Goal: Information Seeking & Learning: Learn about a topic

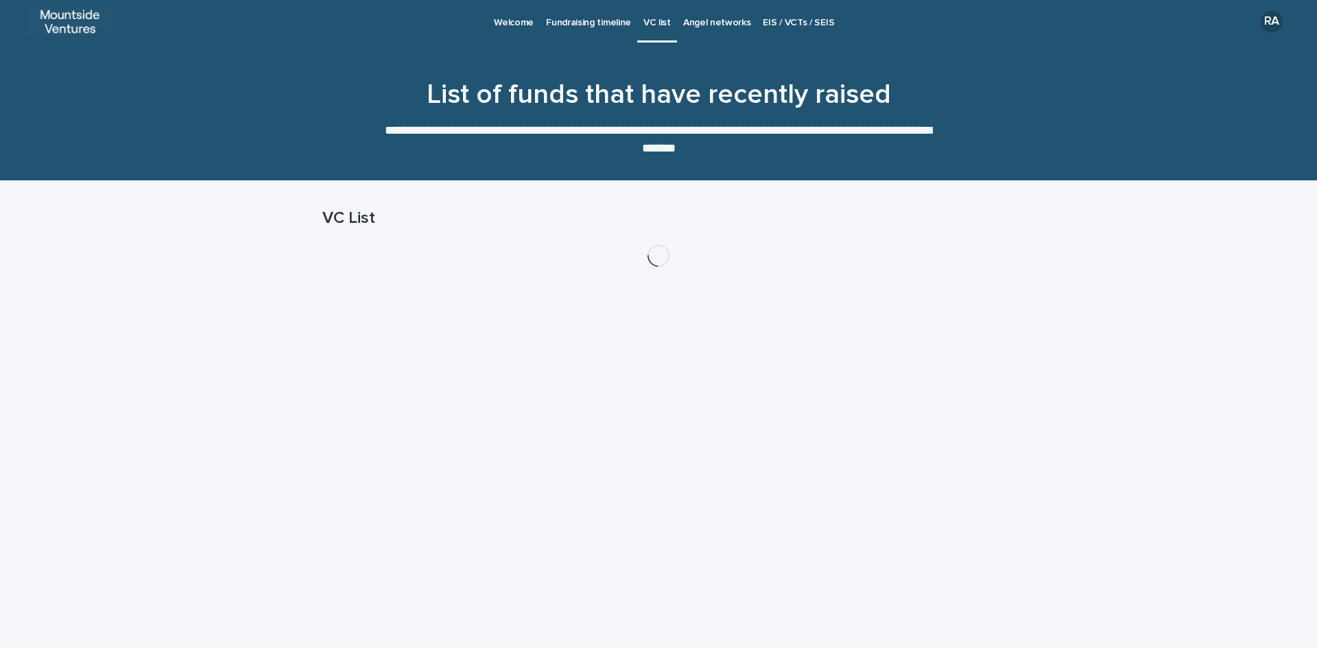
click at [715, 21] on p "Angel networks" at bounding box center [717, 14] width 68 height 29
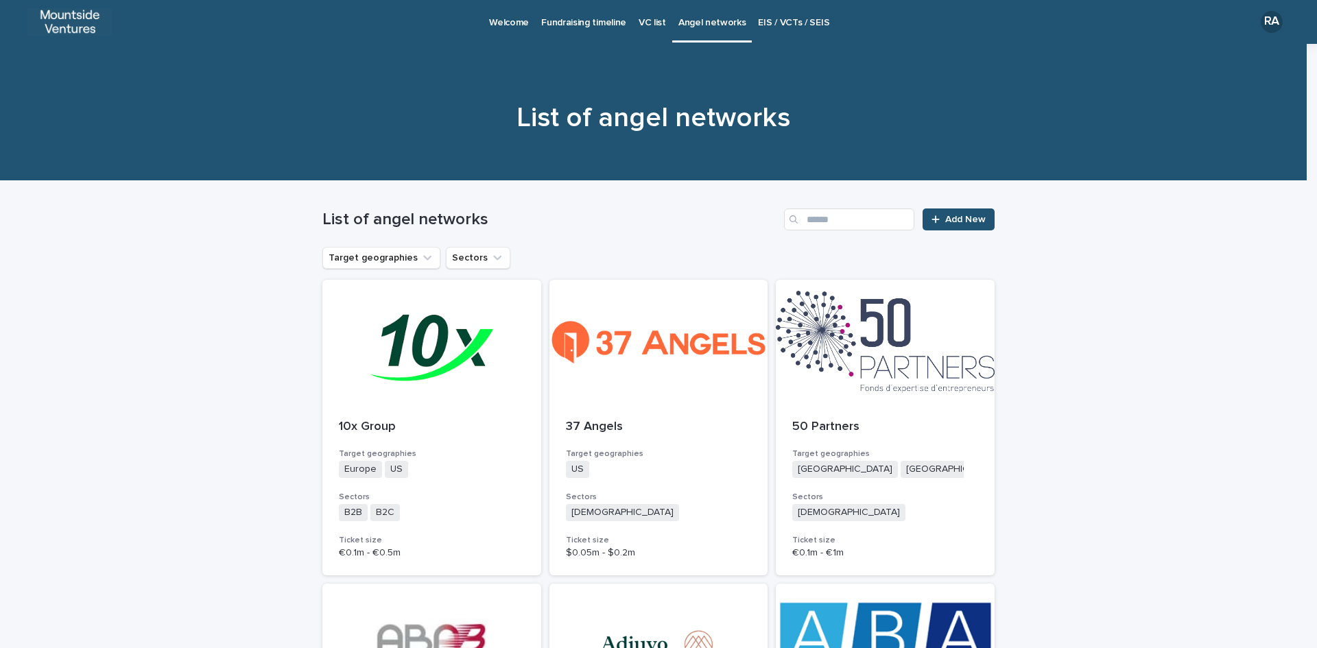
click at [628, 207] on div "List of angel networks Add New" at bounding box center [658, 214] width 672 height 66
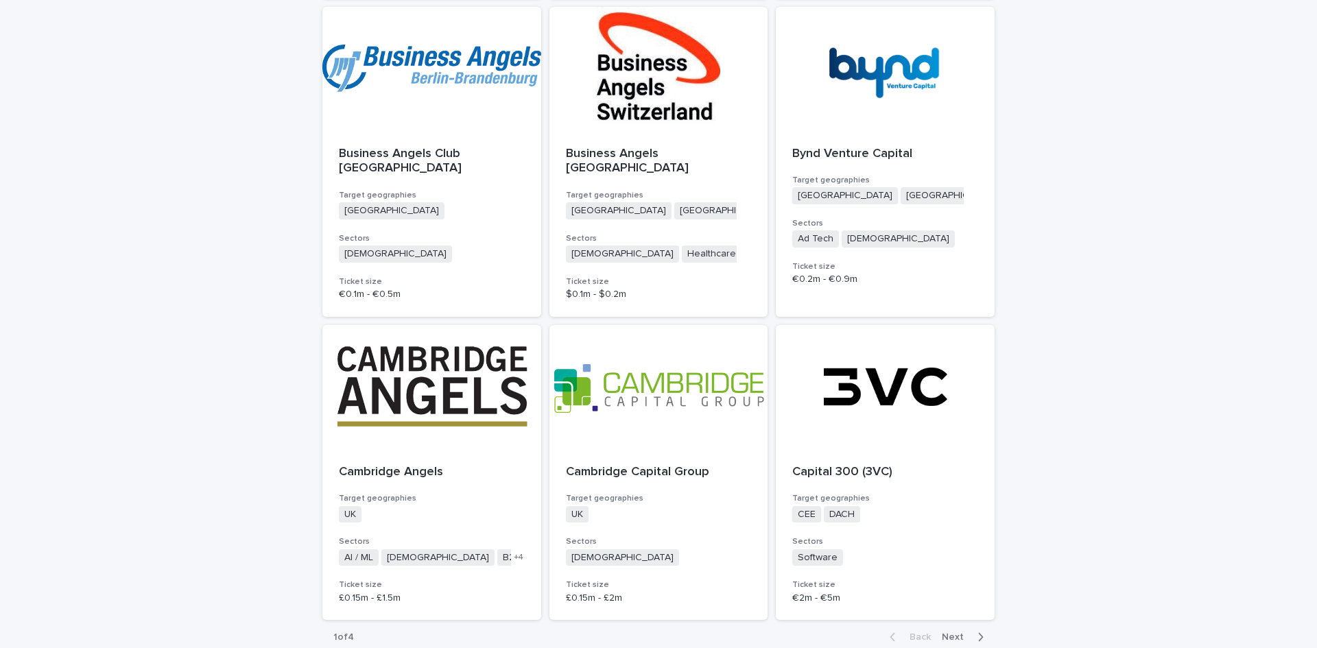
scroll to position [3385, 0]
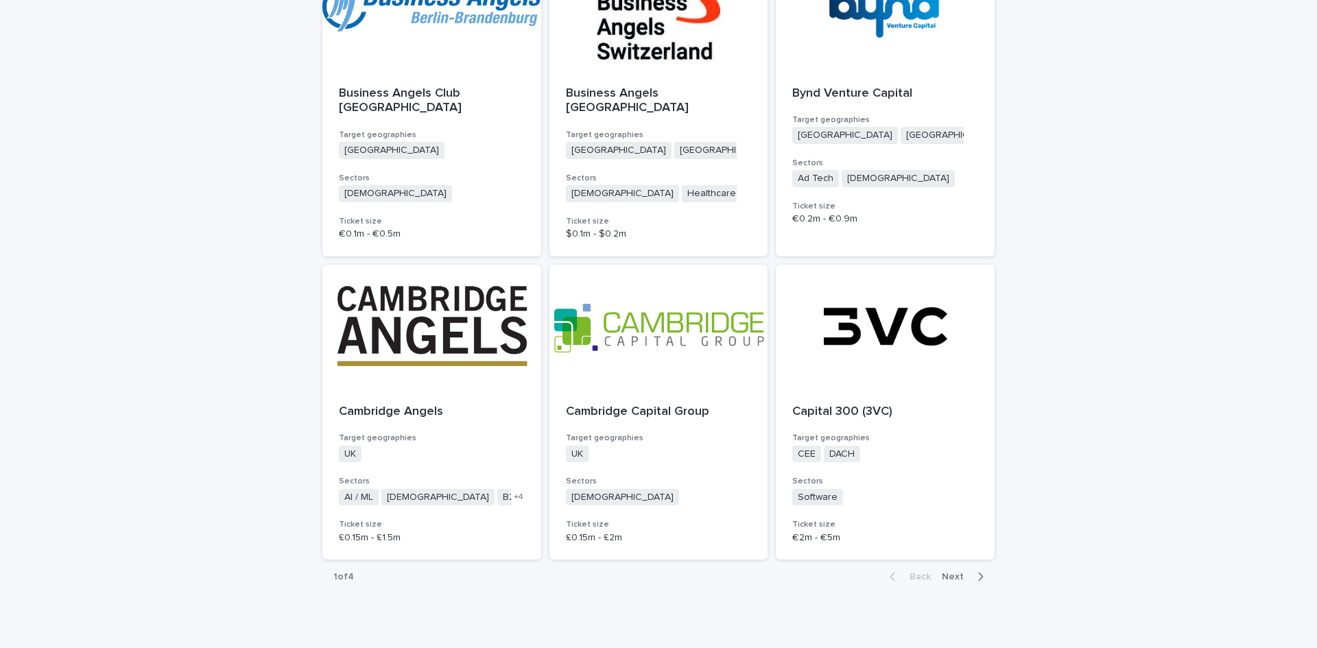
click at [950, 572] on span "Next" at bounding box center [957, 577] width 30 height 10
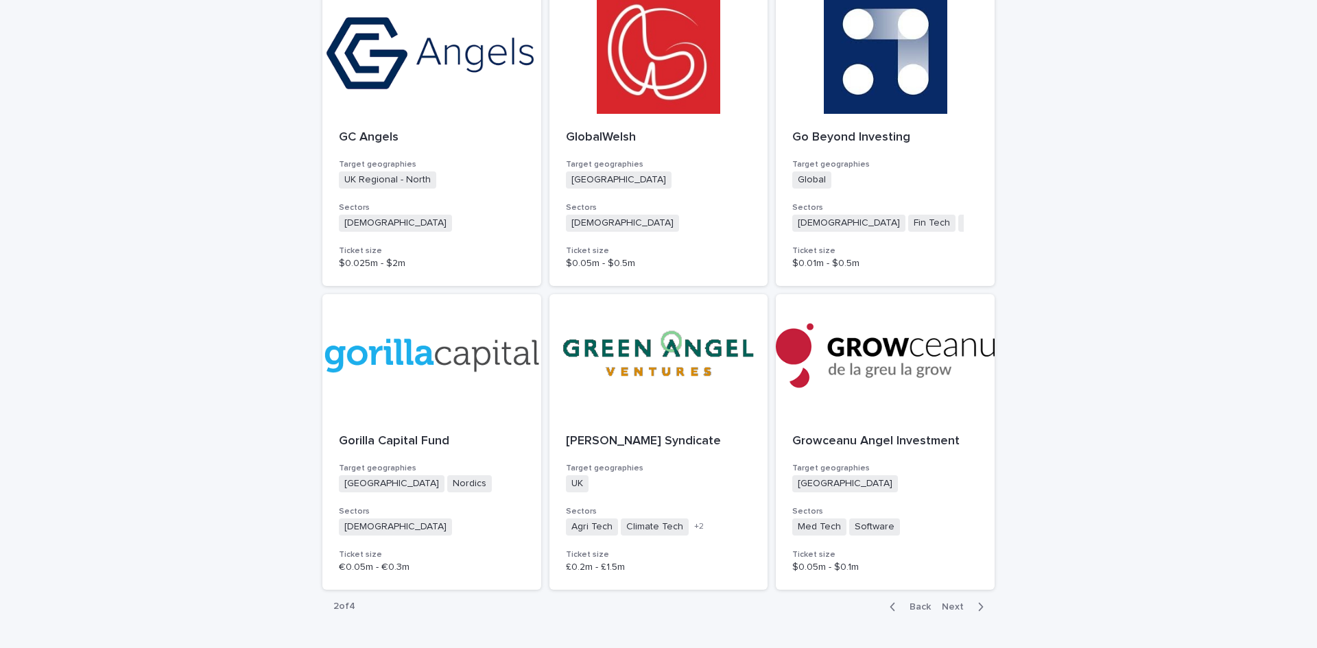
click at [950, 602] on span "Next" at bounding box center [957, 607] width 30 height 10
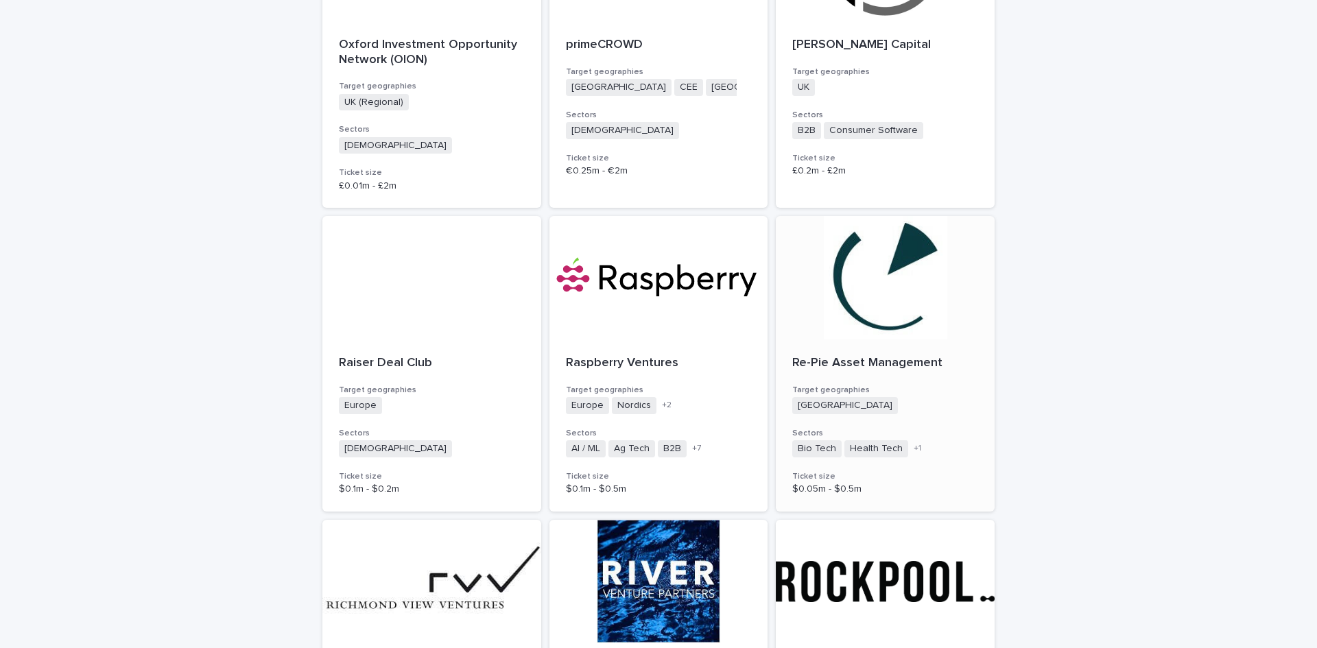
scroll to position [1876, 0]
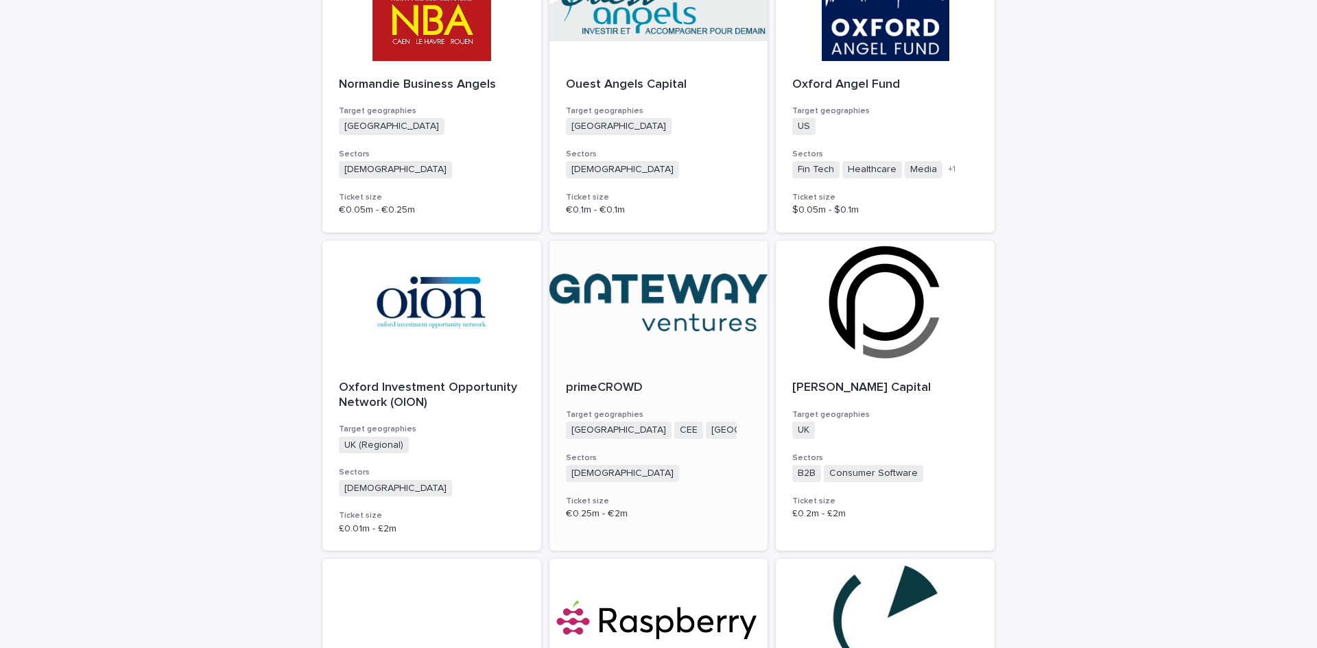
click at [616, 381] on p "primeCROWD" at bounding box center [659, 388] width 186 height 15
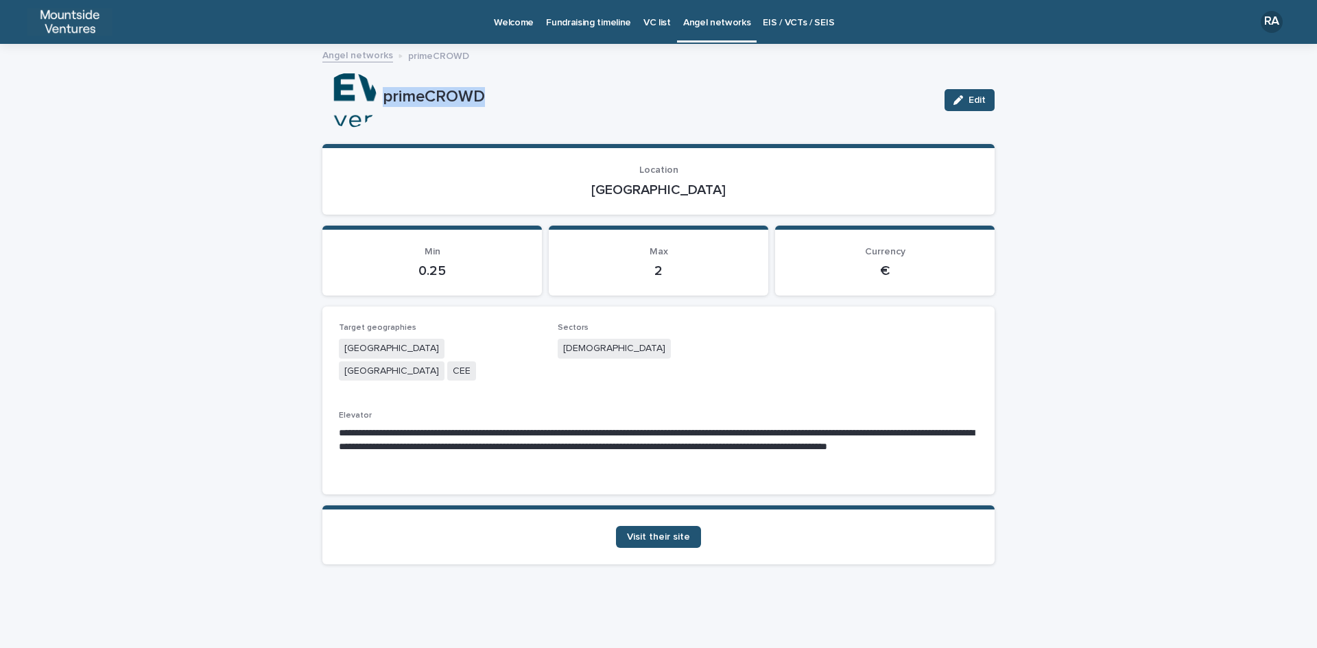
drag, startPoint x: 385, startPoint y: 97, endPoint x: 506, endPoint y: 96, distance: 120.8
click at [506, 96] on p "primeCROWD" at bounding box center [658, 97] width 551 height 20
copy p "primeCROWD"
drag, startPoint x: 635, startPoint y: 191, endPoint x: 701, endPoint y: 188, distance: 65.3
click at [701, 188] on p "[GEOGRAPHIC_DATA]" at bounding box center [658, 190] width 639 height 16
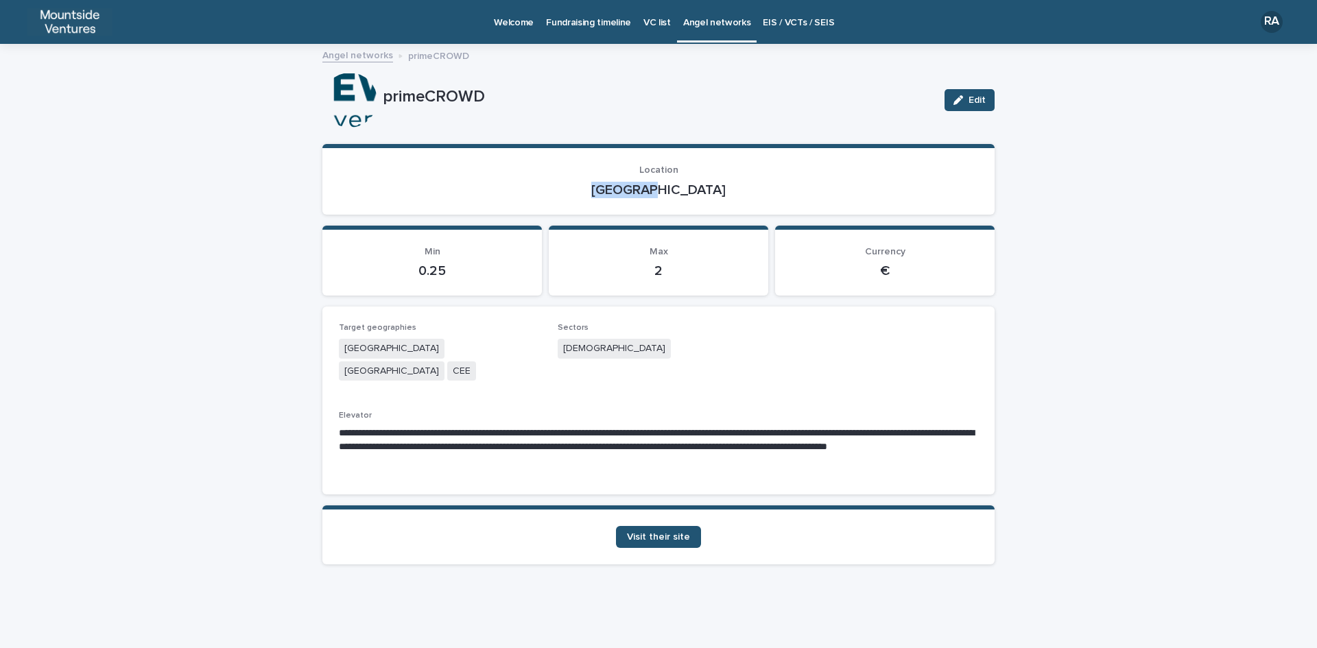
copy p "[GEOGRAPHIC_DATA]"
drag, startPoint x: 554, startPoint y: 346, endPoint x: 616, endPoint y: 346, distance: 61.7
click at [616, 346] on div "**********" at bounding box center [658, 400] width 639 height 155
copy span "[DEMOGRAPHIC_DATA]"
click at [673, 532] on span "Visit their site" at bounding box center [658, 537] width 63 height 10
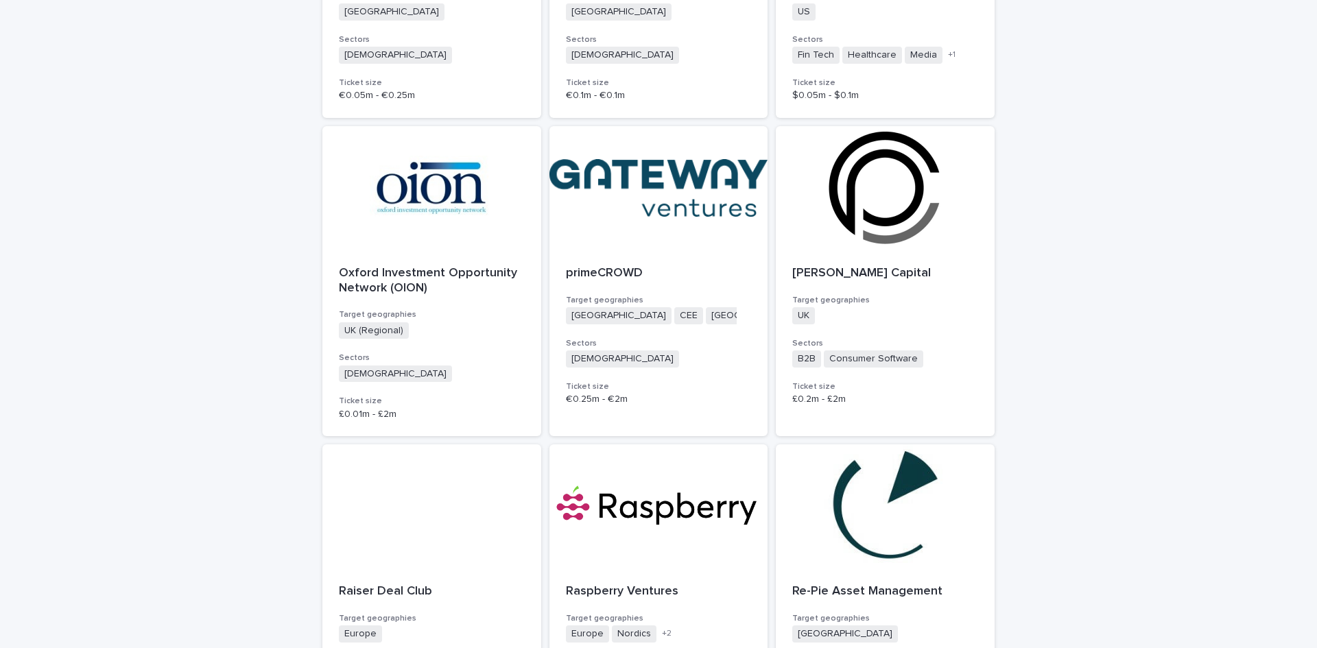
scroll to position [1990, 0]
click at [806, 267] on p "[PERSON_NAME] Capital" at bounding box center [885, 274] width 186 height 15
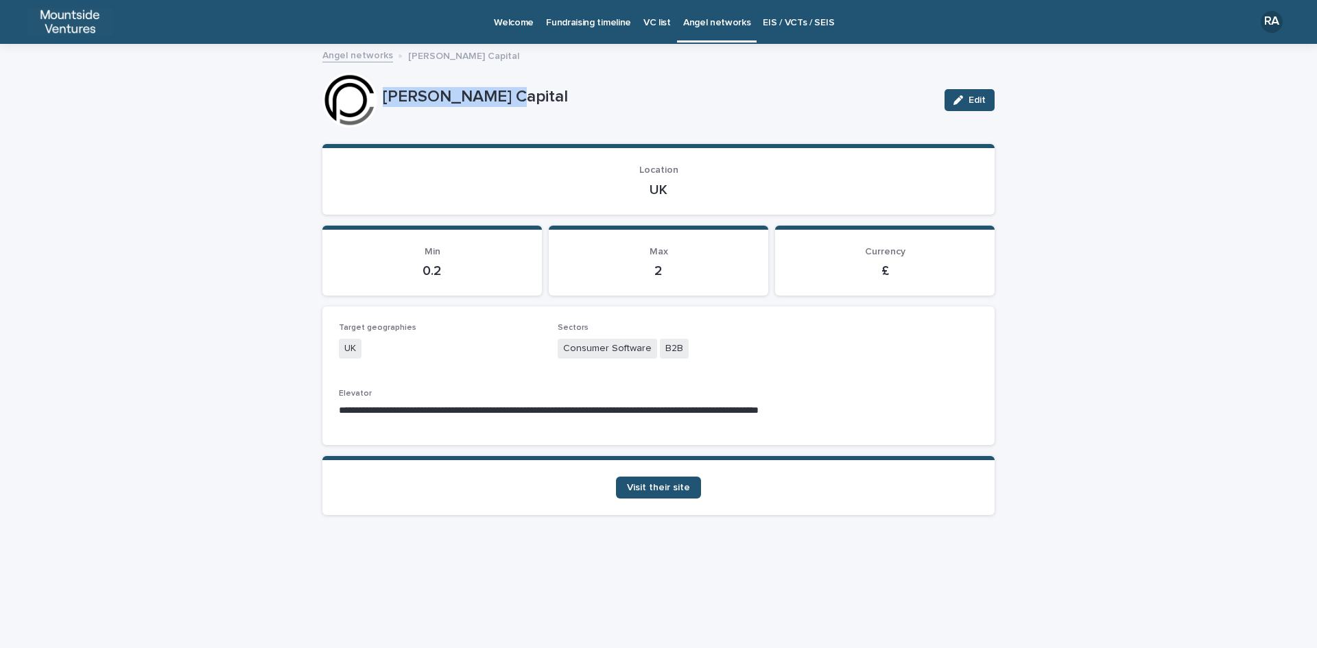
drag, startPoint x: 384, startPoint y: 97, endPoint x: 521, endPoint y: 105, distance: 138.1
click at [521, 105] on p "[PERSON_NAME] Capital" at bounding box center [658, 97] width 551 height 20
copy p "[PERSON_NAME] Capital"
drag, startPoint x: 649, startPoint y: 186, endPoint x: 694, endPoint y: 186, distance: 45.3
click at [694, 186] on p "UK" at bounding box center [658, 190] width 639 height 16
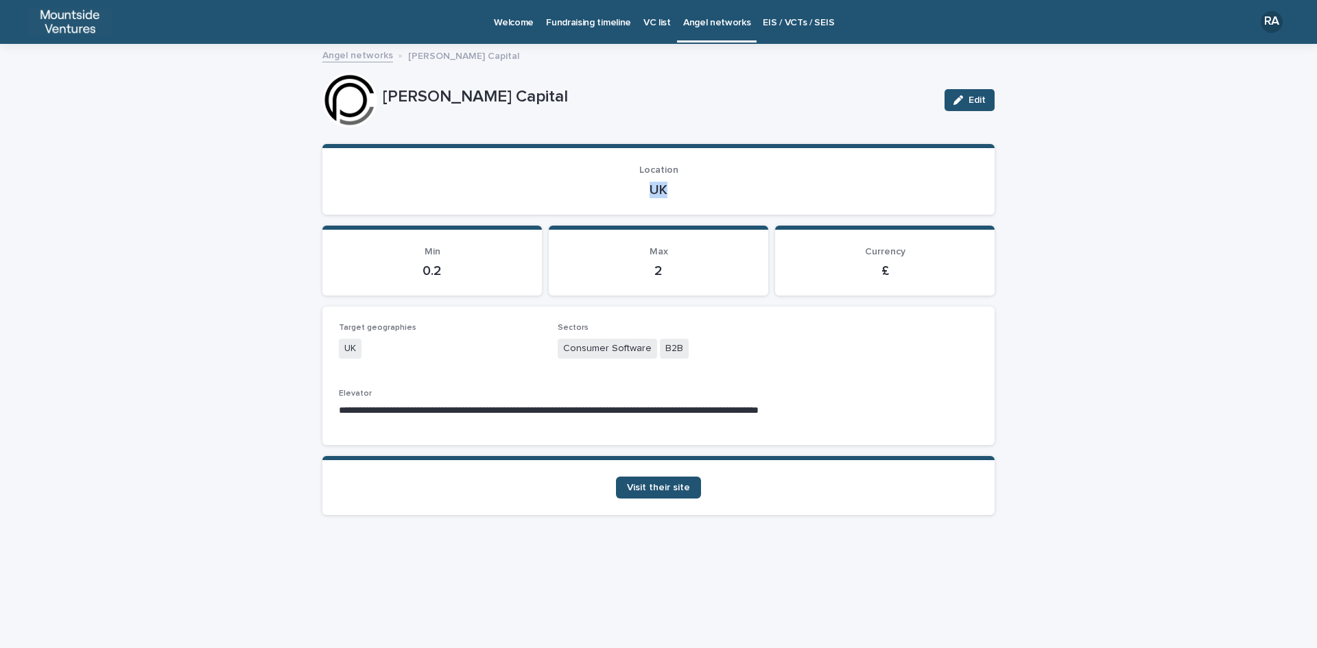
copy p "UK"
drag, startPoint x: 564, startPoint y: 346, endPoint x: 688, endPoint y: 346, distance: 124.2
click at [688, 346] on div "Consumer Software B2B" at bounding box center [659, 350] width 202 height 23
copy div "Consumer Software B2B"
click at [660, 485] on span "Visit their site" at bounding box center [658, 488] width 63 height 10
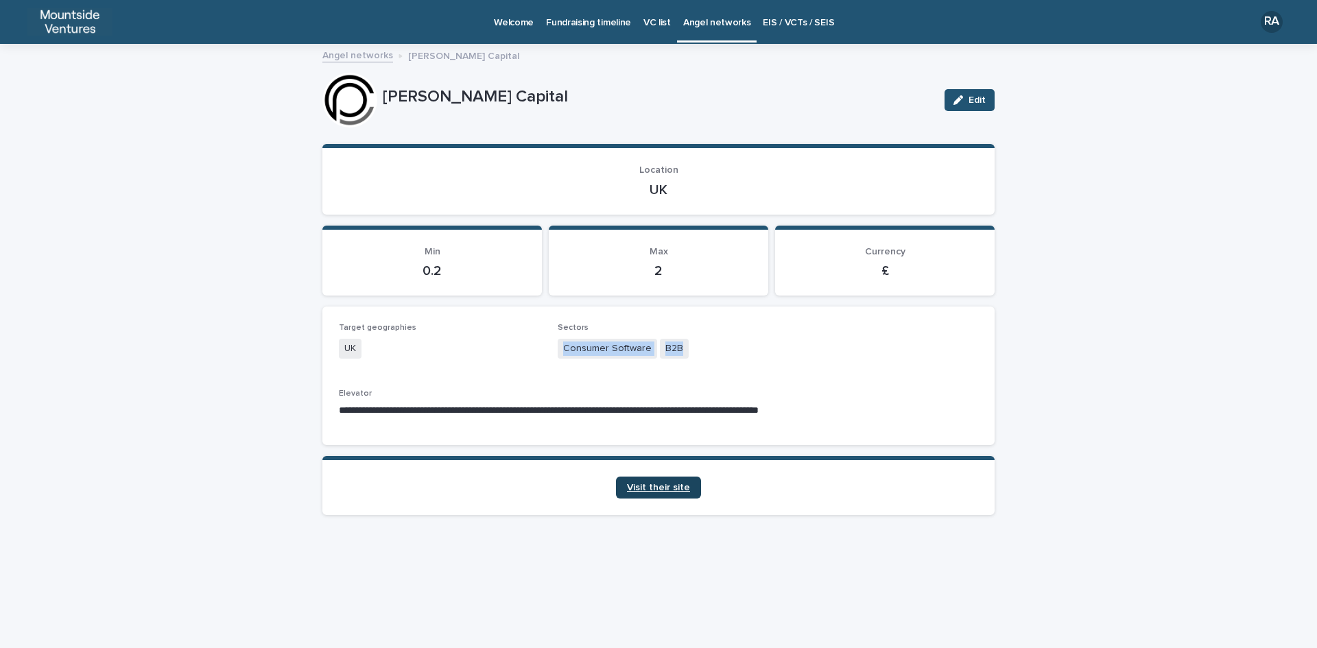
click at [674, 486] on span "Visit their site" at bounding box center [658, 488] width 63 height 10
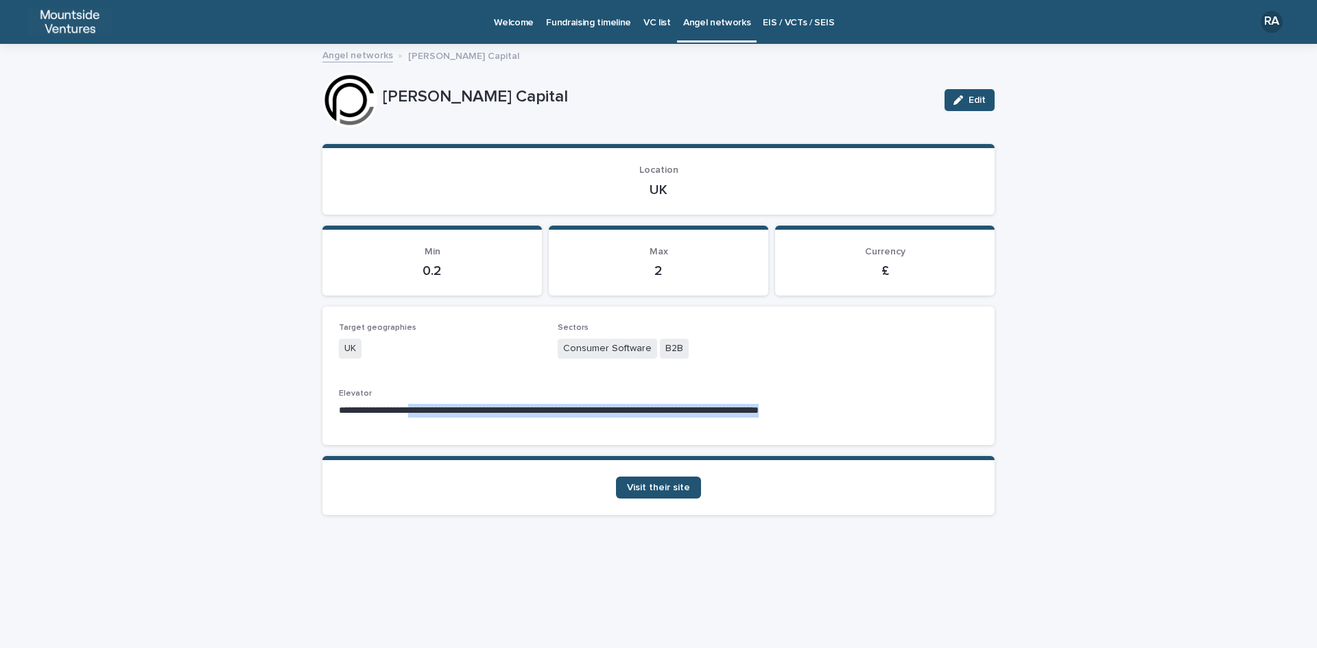
drag, startPoint x: 418, startPoint y: 410, endPoint x: 869, endPoint y: 412, distance: 451.5
click at [869, 412] on p "**********" at bounding box center [658, 411] width 639 height 14
copy p "**********"
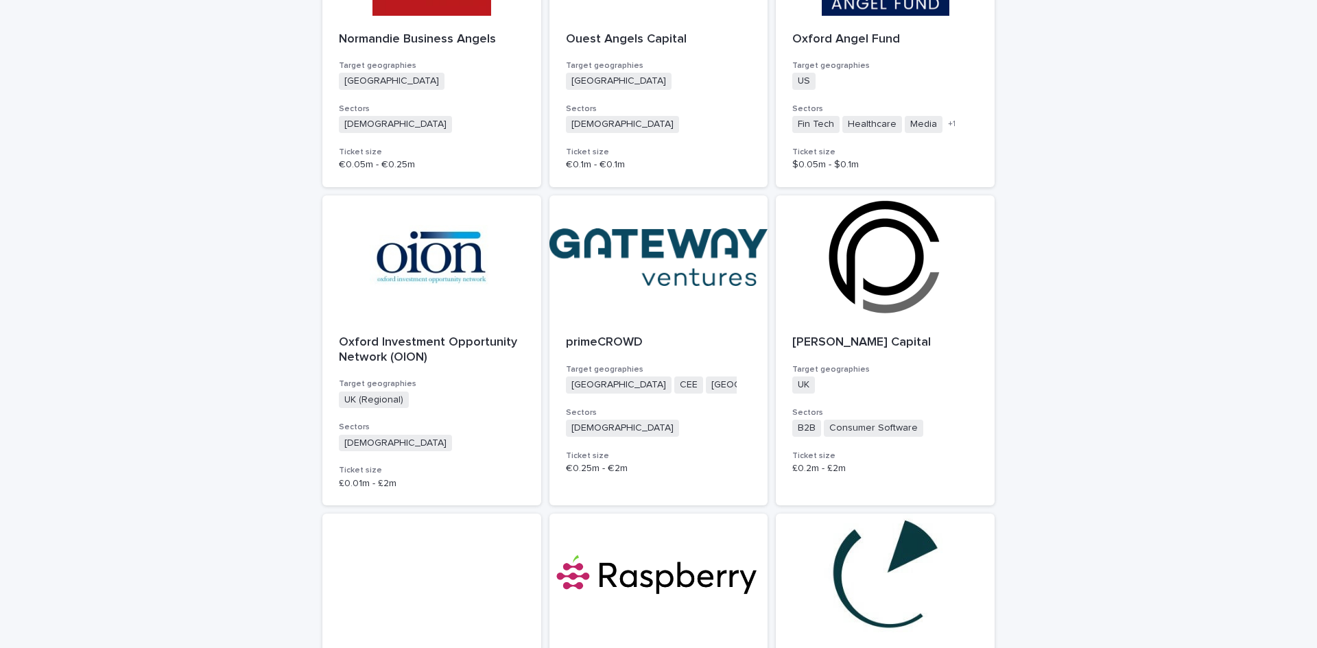
scroll to position [2127, 0]
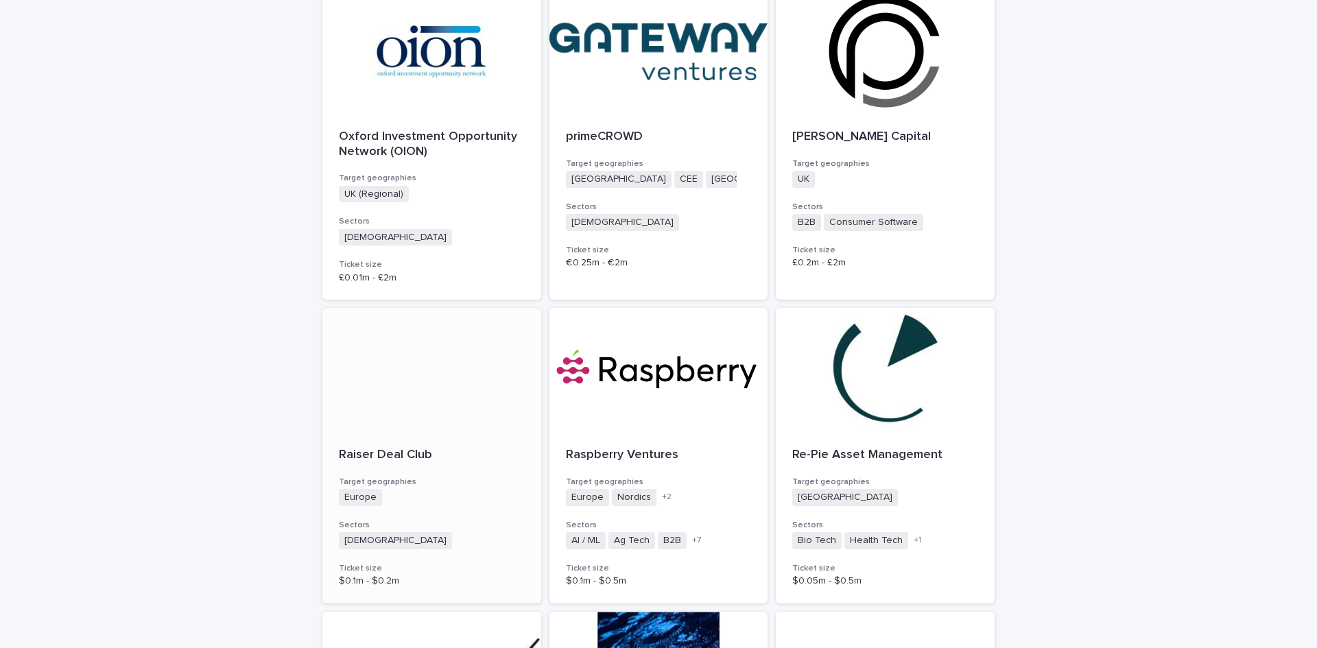
click at [387, 448] on p "Raiser Deal Club" at bounding box center [432, 455] width 186 height 15
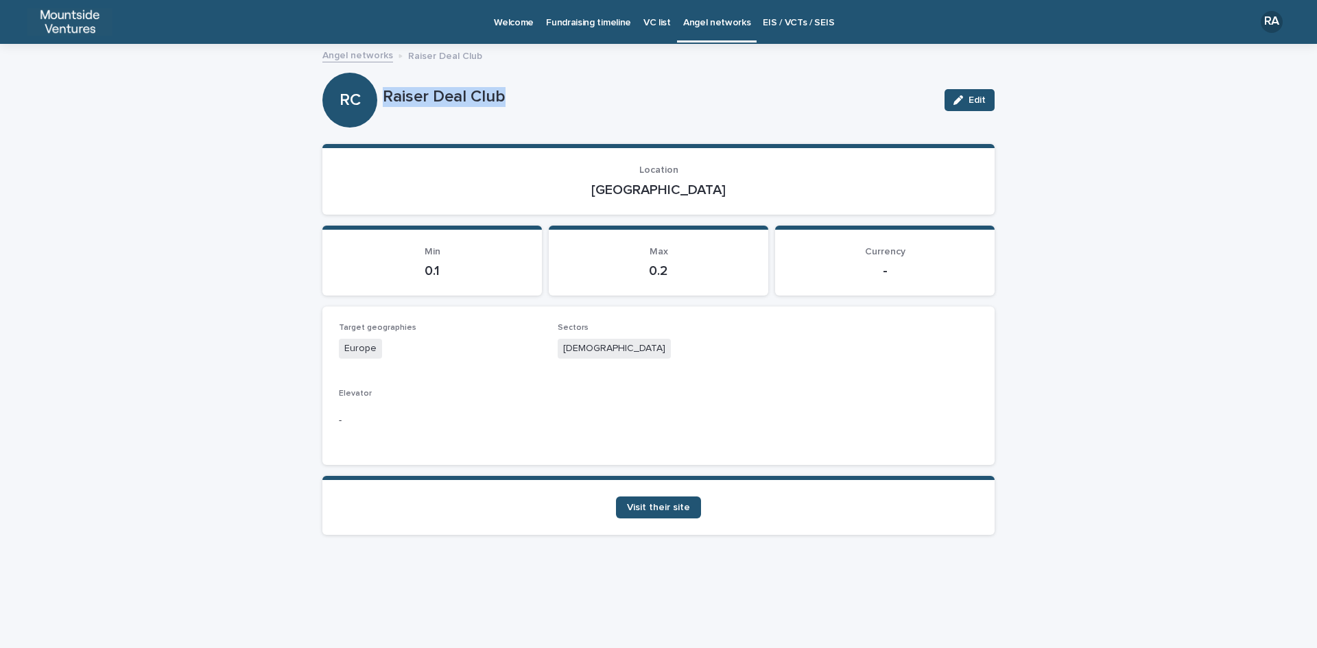
drag, startPoint x: 386, startPoint y: 95, endPoint x: 536, endPoint y: 102, distance: 150.4
click at [536, 102] on p "Raiser Deal Club" at bounding box center [658, 97] width 551 height 20
click at [659, 507] on span "Visit their site" at bounding box center [658, 508] width 63 height 10
copy p "Raiser Deal Club"
drag, startPoint x: 634, startPoint y: 187, endPoint x: 697, endPoint y: 187, distance: 63.1
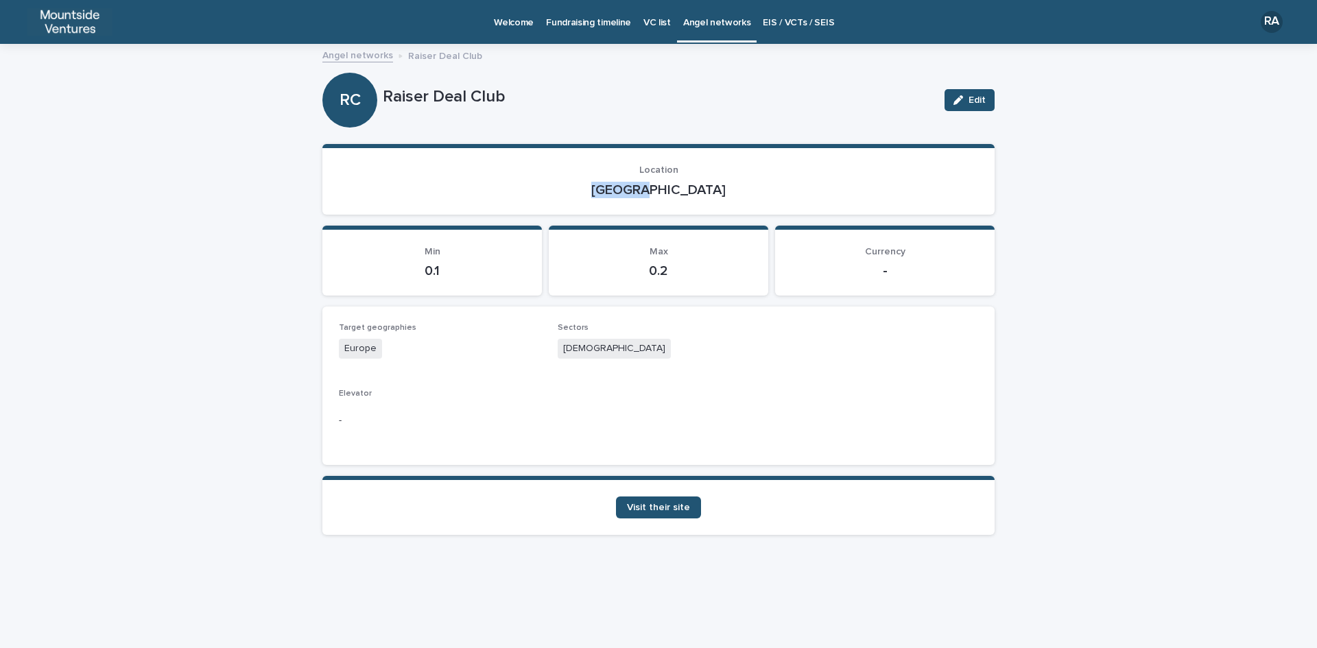
click at [697, 187] on p "[GEOGRAPHIC_DATA]" at bounding box center [658, 190] width 639 height 16
copy p "[GEOGRAPHIC_DATA]"
drag, startPoint x: 560, startPoint y: 346, endPoint x: 622, endPoint y: 351, distance: 62.7
click at [622, 351] on div "[DEMOGRAPHIC_DATA]" at bounding box center [659, 350] width 202 height 23
copy span "[DEMOGRAPHIC_DATA]"
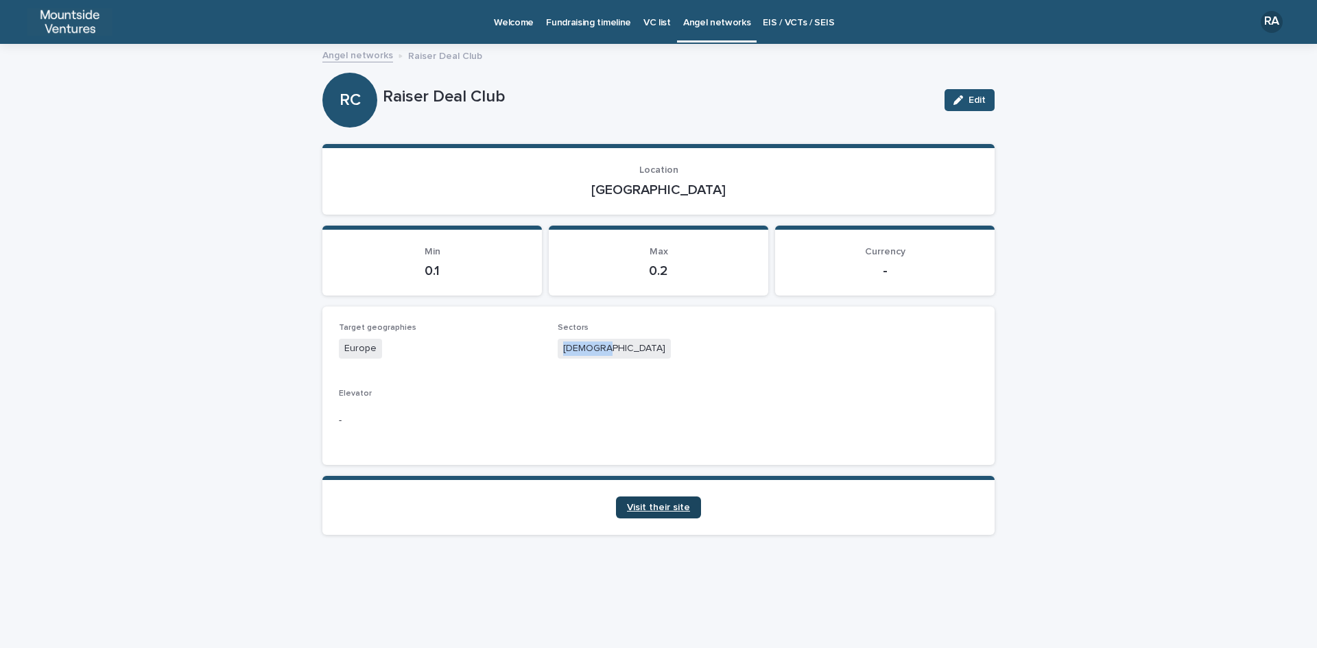
click at [668, 506] on span "Visit their site" at bounding box center [658, 508] width 63 height 10
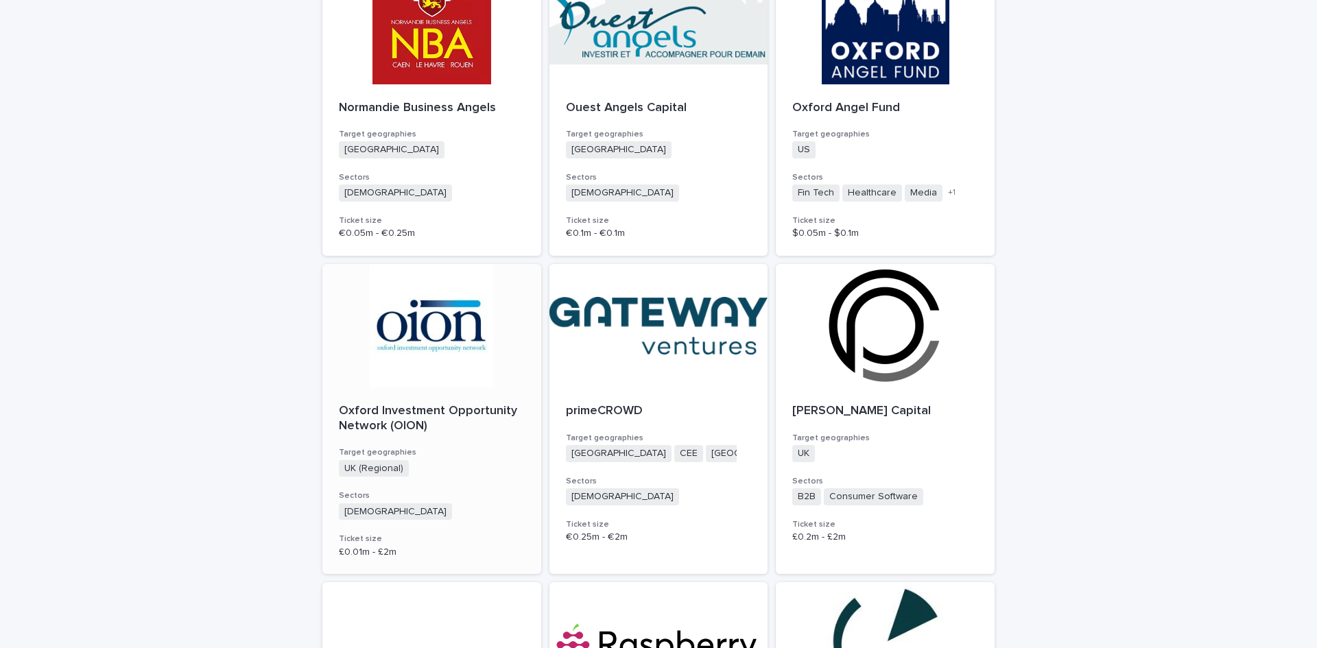
scroll to position [2196, 0]
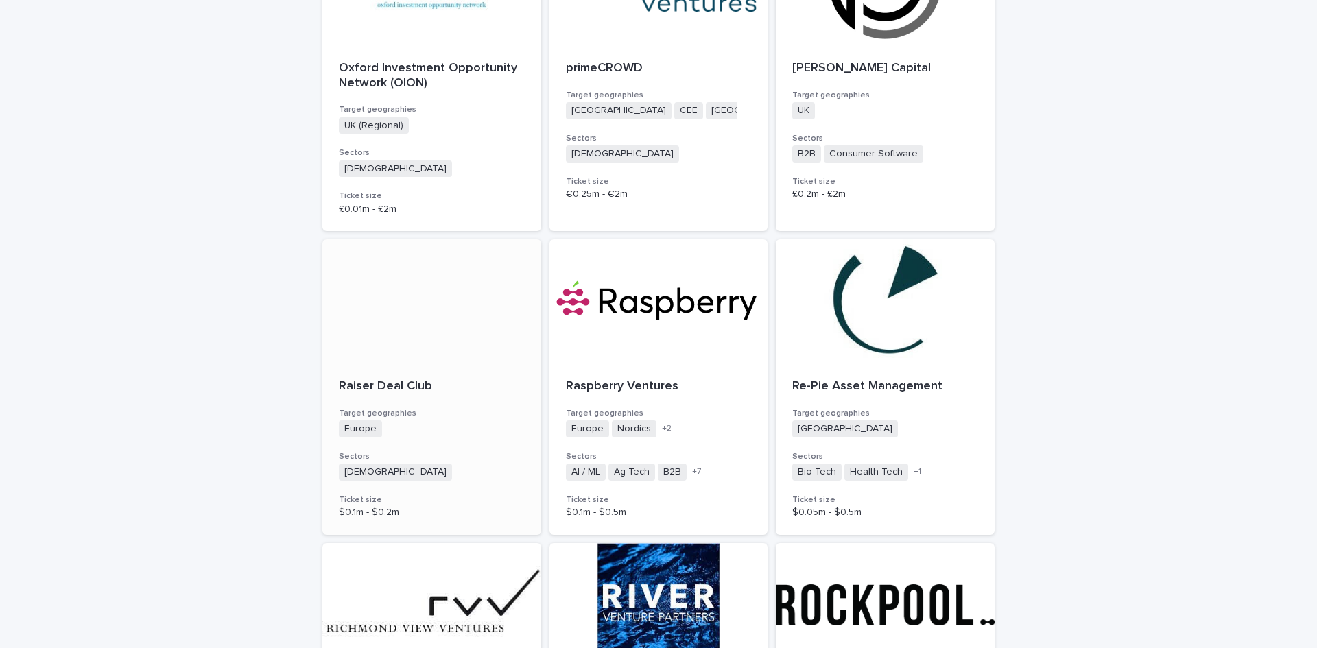
click at [406, 379] on p "Raiser Deal Club" at bounding box center [432, 386] width 186 height 15
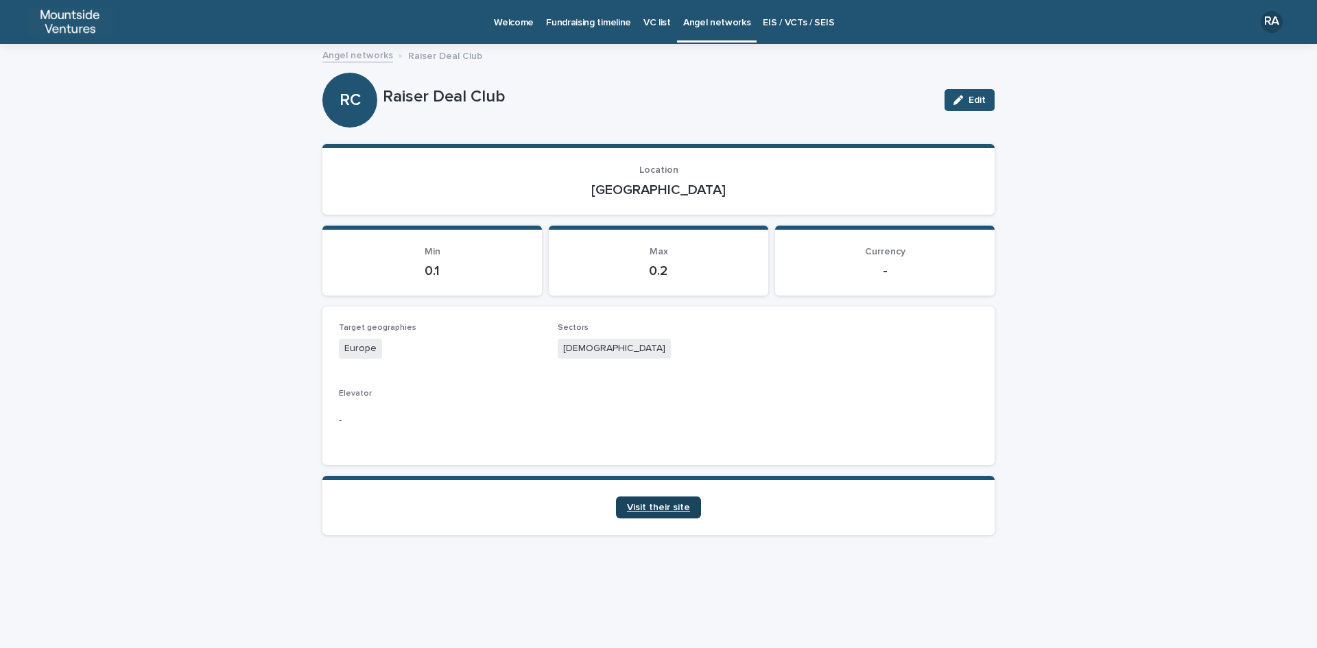
click at [663, 508] on span "Visit their site" at bounding box center [658, 508] width 63 height 10
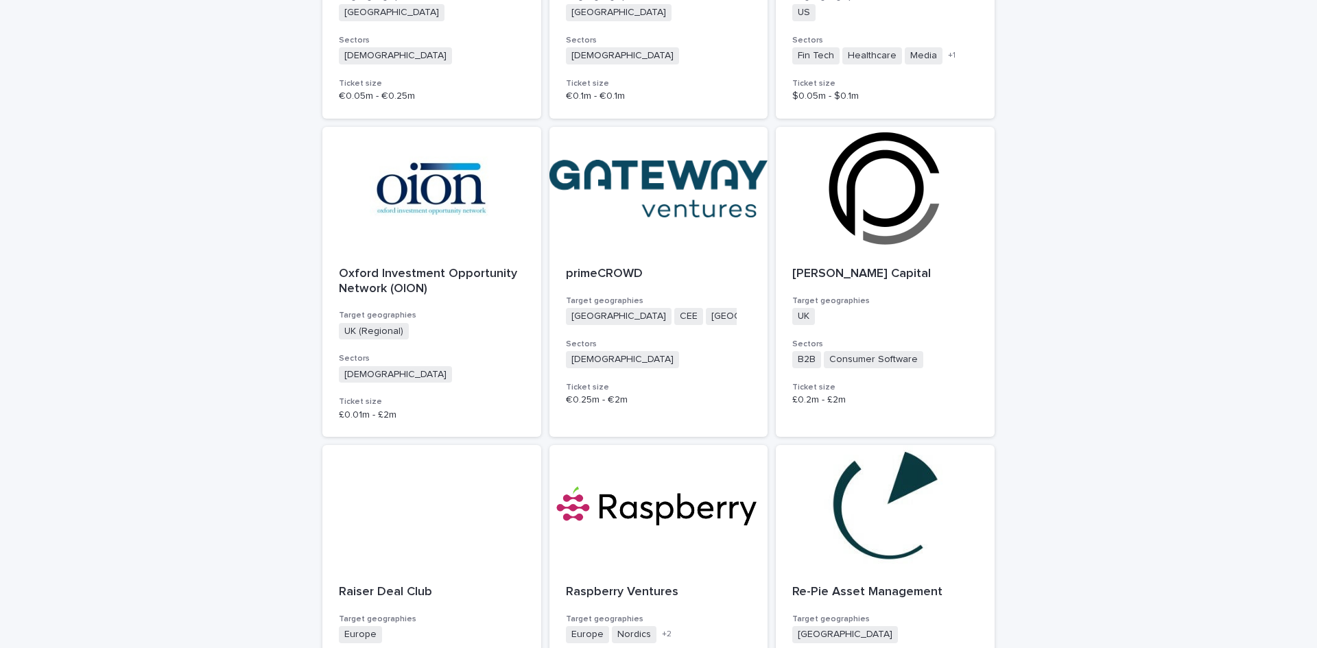
scroll to position [2264, 0]
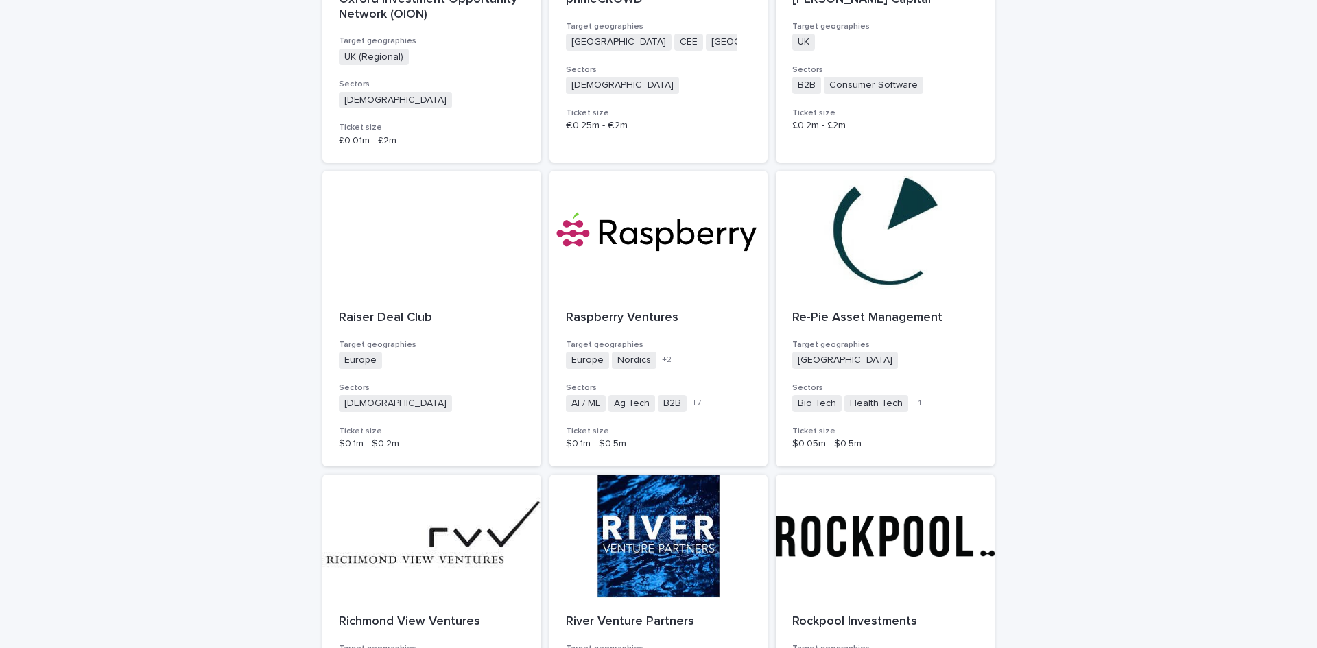
drag, startPoint x: 625, startPoint y: 417, endPoint x: 233, endPoint y: 276, distance: 416.9
click at [618, 311] on p "Raspberry Ventures" at bounding box center [659, 318] width 186 height 15
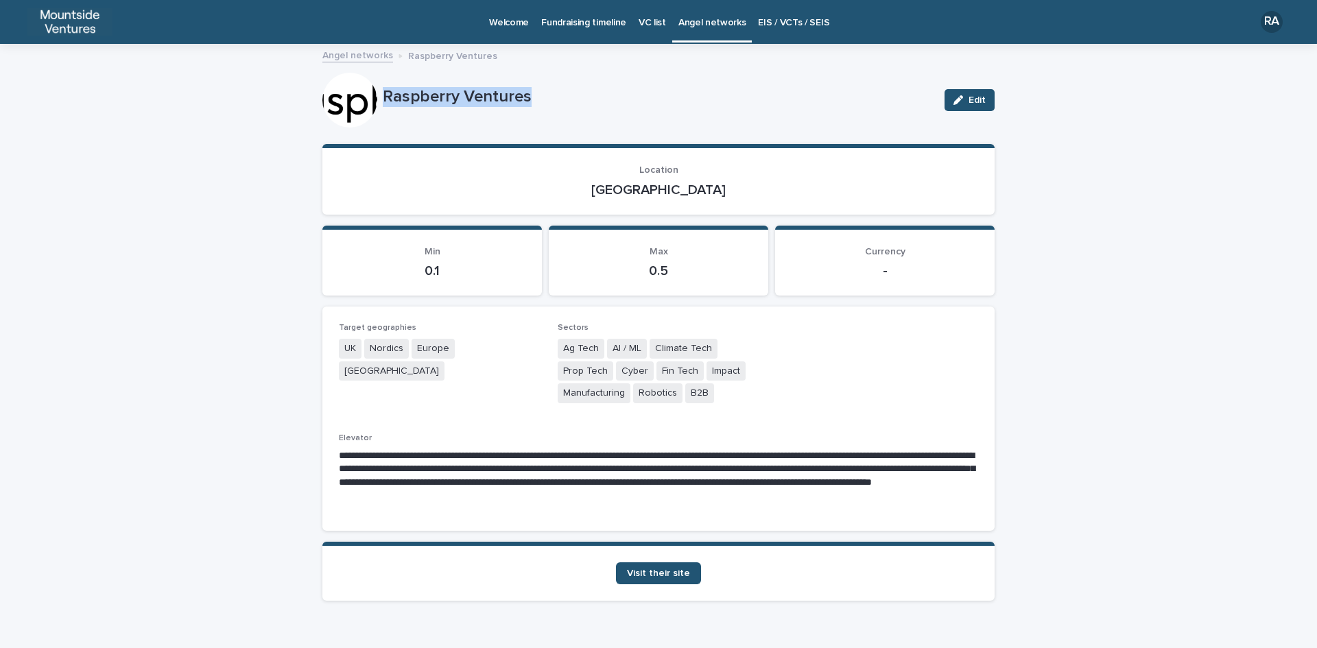
drag, startPoint x: 378, startPoint y: 96, endPoint x: 563, endPoint y: 95, distance: 185.2
click at [563, 95] on p "Raspberry Ventures" at bounding box center [658, 97] width 551 height 20
drag, startPoint x: 629, startPoint y: 190, endPoint x: 696, endPoint y: 190, distance: 67.2
click at [696, 190] on p "[GEOGRAPHIC_DATA]" at bounding box center [658, 190] width 639 height 16
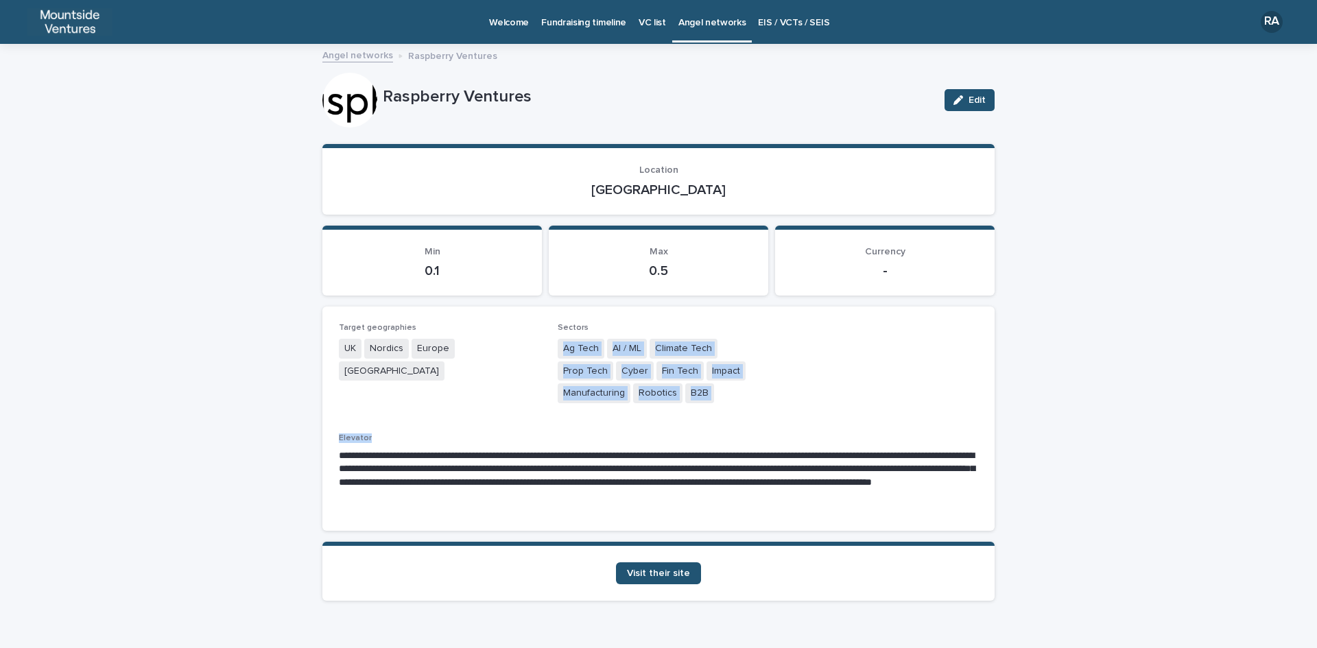
drag, startPoint x: 557, startPoint y: 346, endPoint x: 813, endPoint y: 392, distance: 260.0
click at [813, 392] on div "**********" at bounding box center [658, 418] width 639 height 191
click at [1049, 537] on div "Loading... Saving… Loading... Saving… Raspberry Ventures Edit Raspberry Venture…" at bounding box center [658, 362] width 1317 height 635
click at [654, 578] on span "Visit their site" at bounding box center [658, 574] width 63 height 10
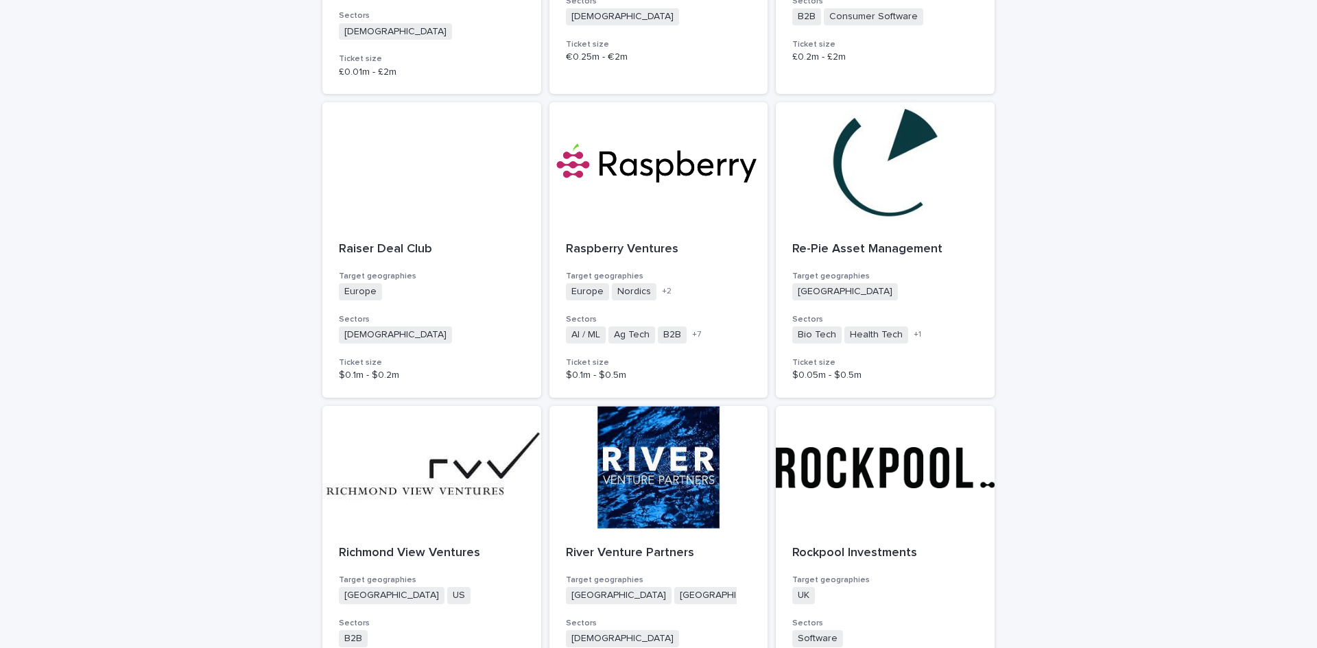
scroll to position [2470, 0]
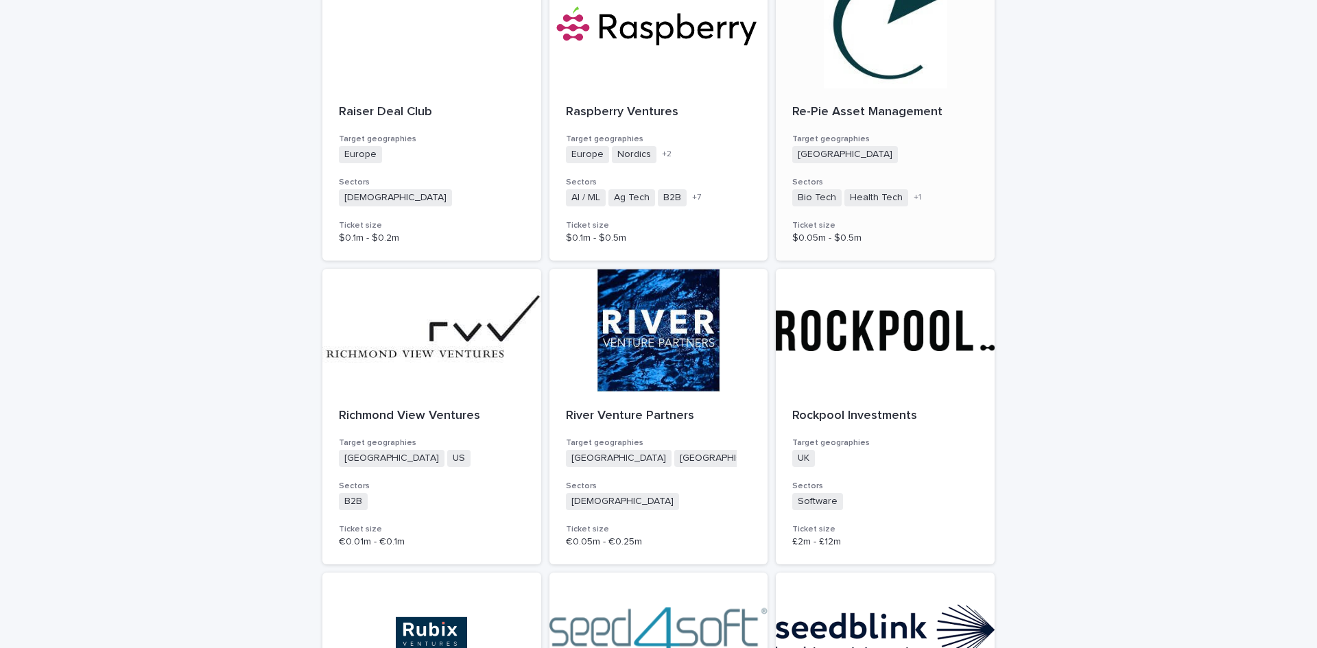
click at [845, 105] on p "Re-Pie Asset Management" at bounding box center [885, 112] width 186 height 15
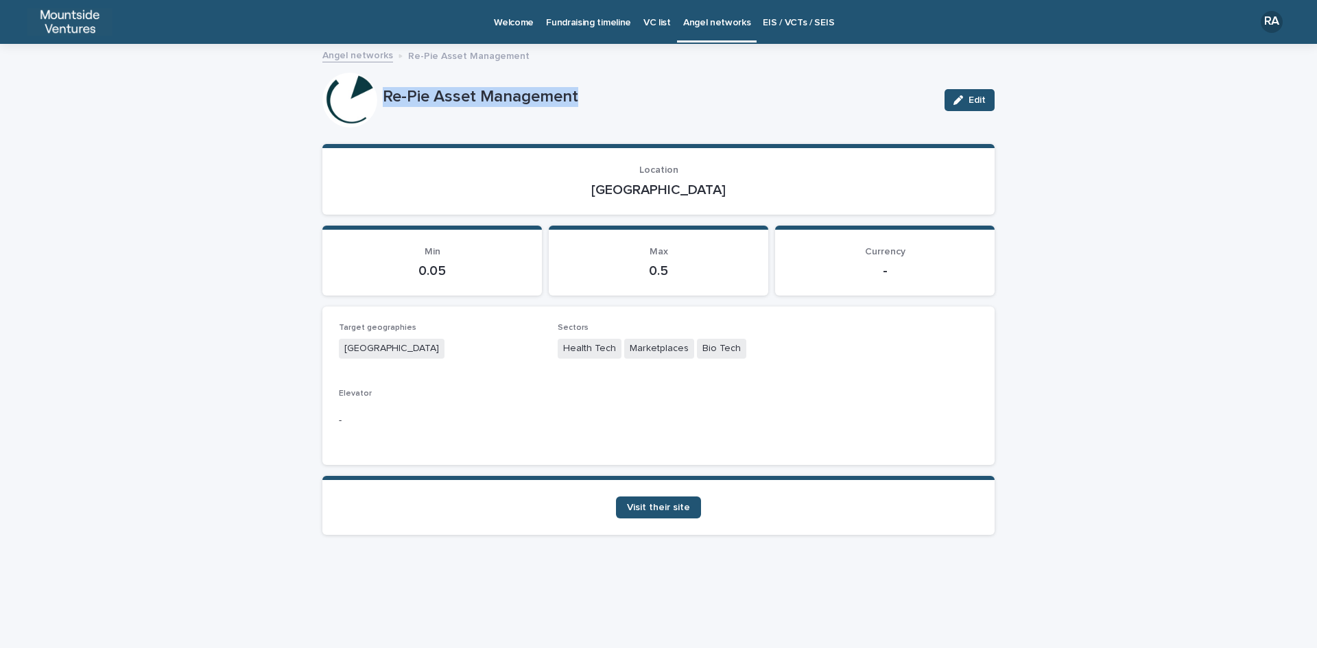
drag, startPoint x: 384, startPoint y: 95, endPoint x: 606, endPoint y: 112, distance: 222.3
click at [604, 112] on div "Re-Pie Asset Management" at bounding box center [658, 99] width 551 height 25
drag, startPoint x: 633, startPoint y: 186, endPoint x: 697, endPoint y: 198, distance: 65.7
click at [697, 198] on section "Location [GEOGRAPHIC_DATA]" at bounding box center [658, 179] width 672 height 71
drag, startPoint x: 561, startPoint y: 344, endPoint x: 752, endPoint y: 364, distance: 191.7
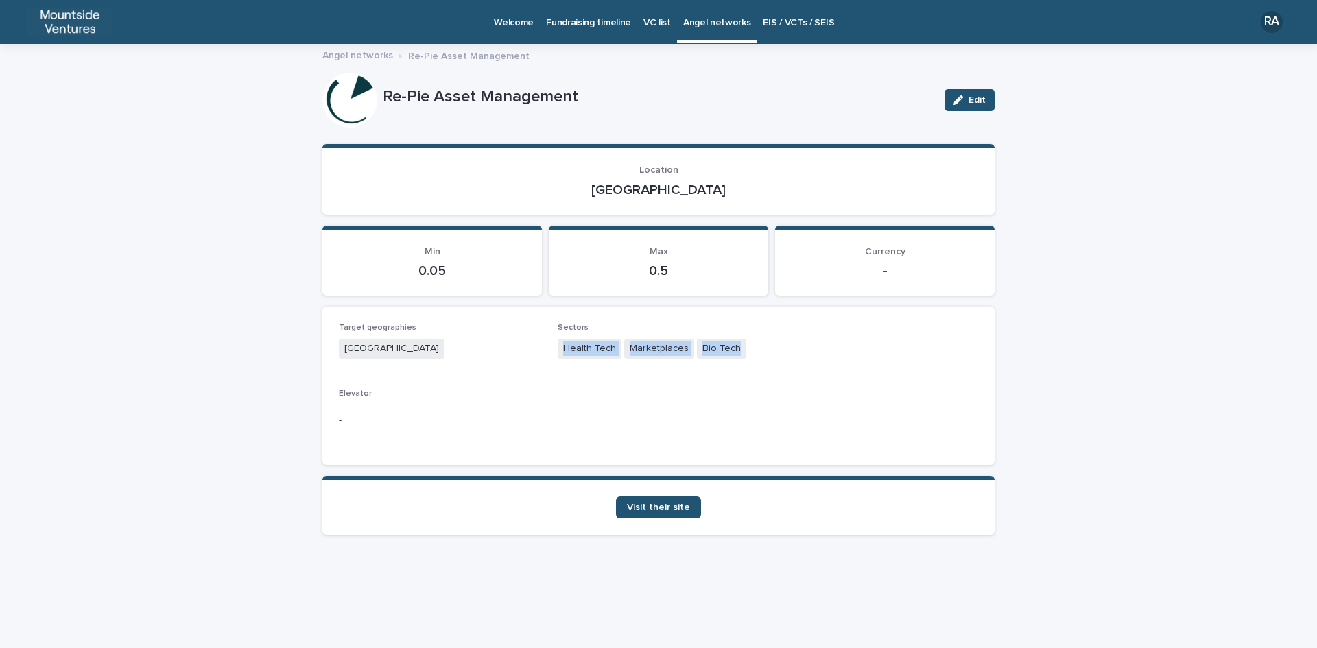
click at [752, 364] on div "Sectors Health Tech Marketplaces Bio Tech" at bounding box center [659, 347] width 202 height 49
click at [672, 508] on span "Visit their site" at bounding box center [658, 508] width 63 height 10
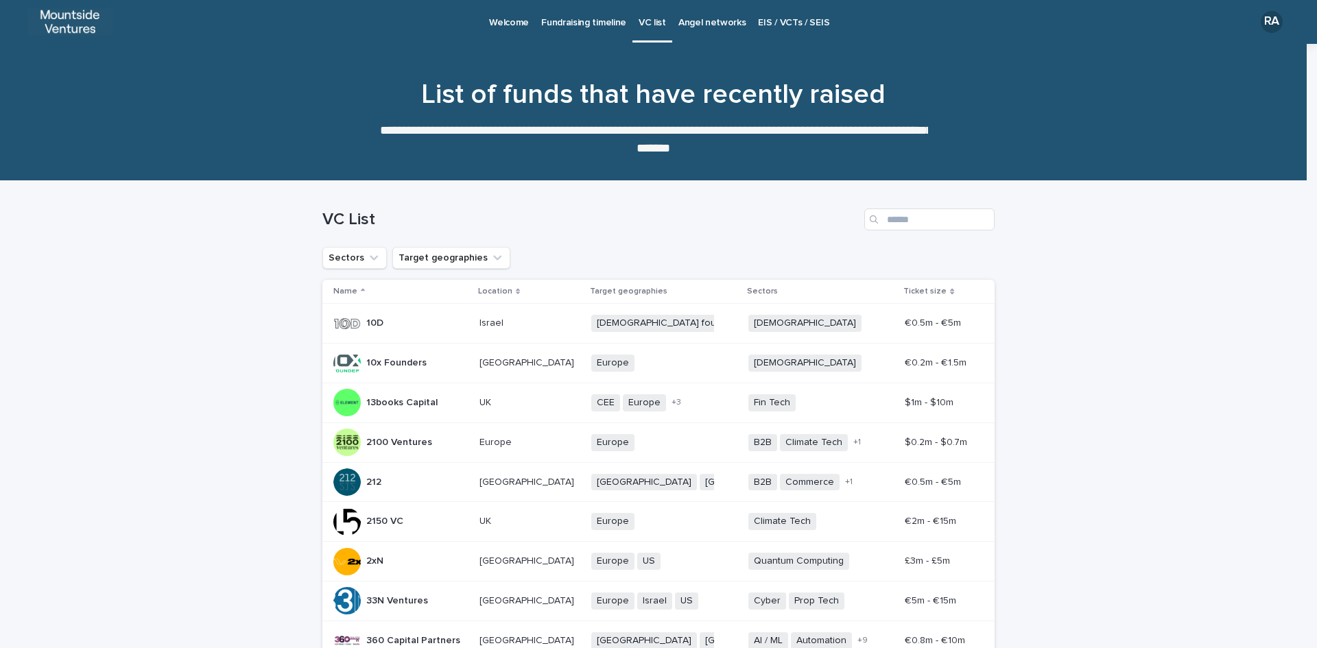
click at [710, 22] on p "Angel networks" at bounding box center [713, 14] width 68 height 29
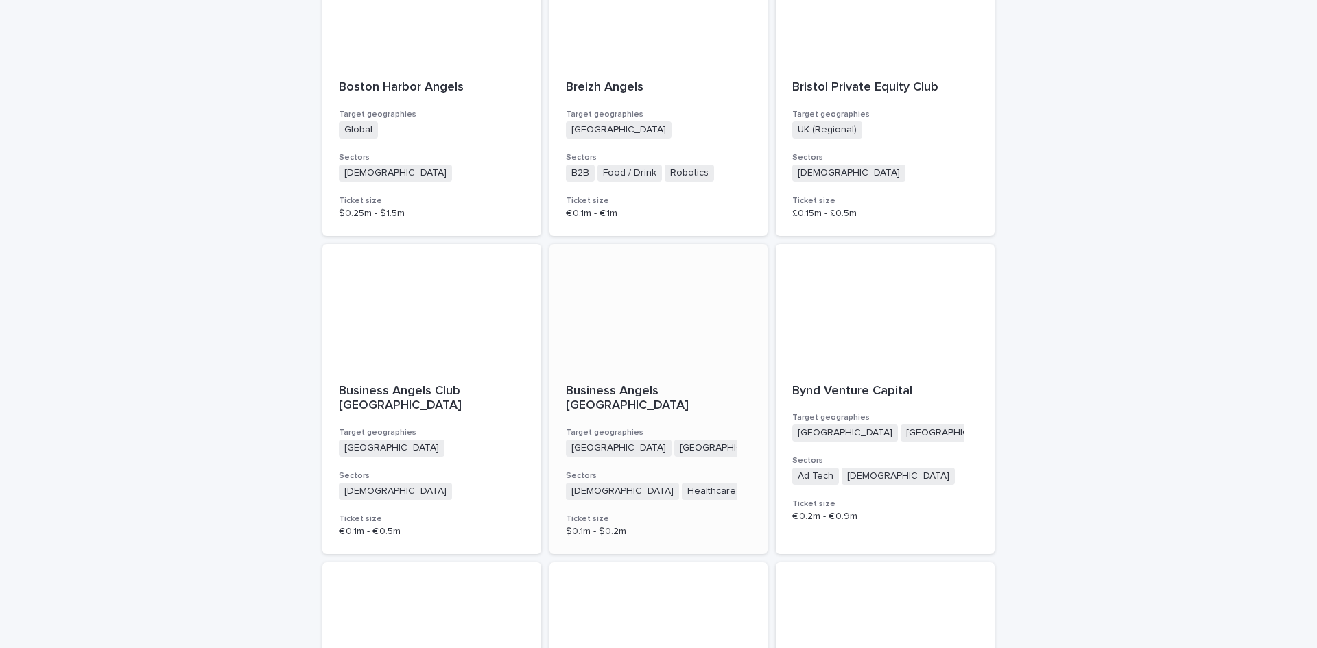
scroll to position [3385, 0]
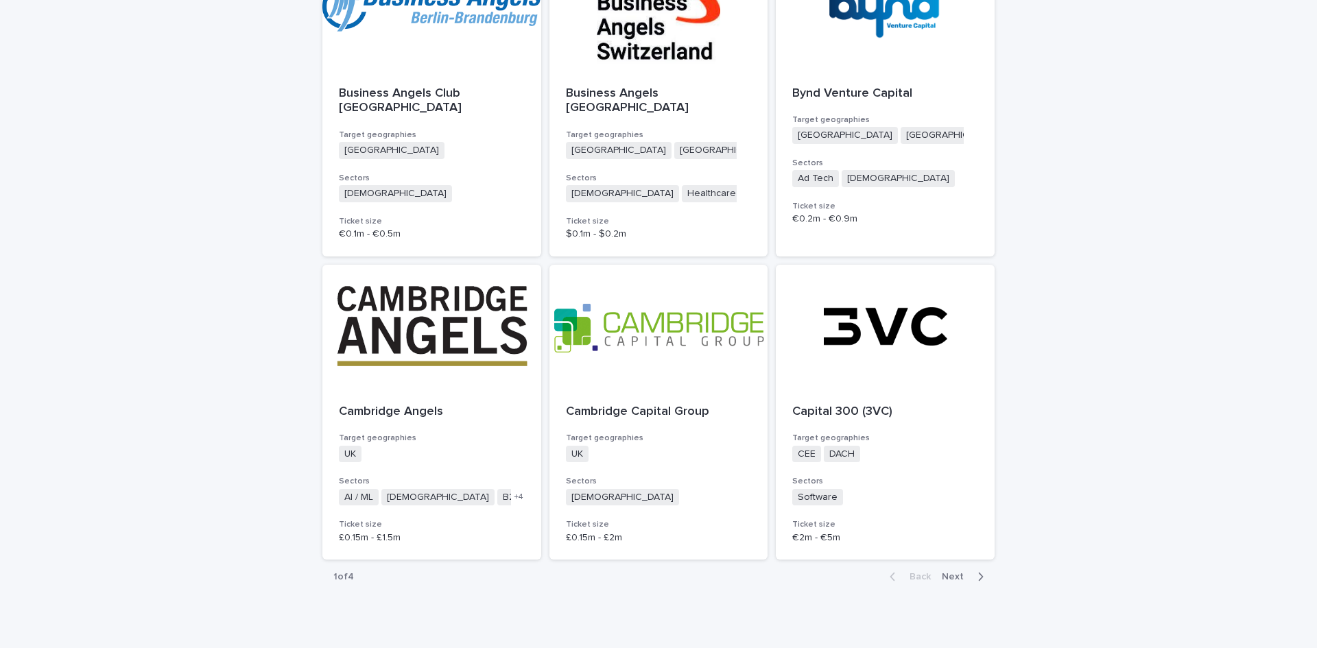
click at [947, 572] on span "Next" at bounding box center [957, 577] width 30 height 10
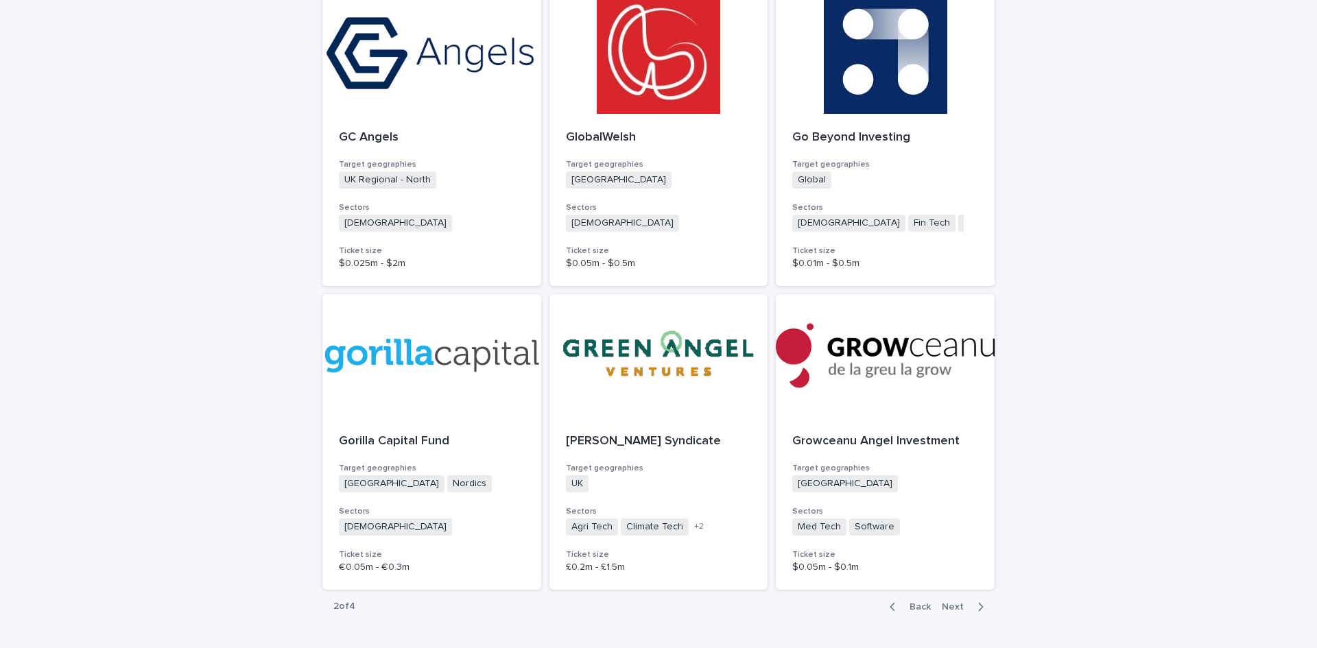
click at [947, 602] on span "Next" at bounding box center [957, 607] width 30 height 10
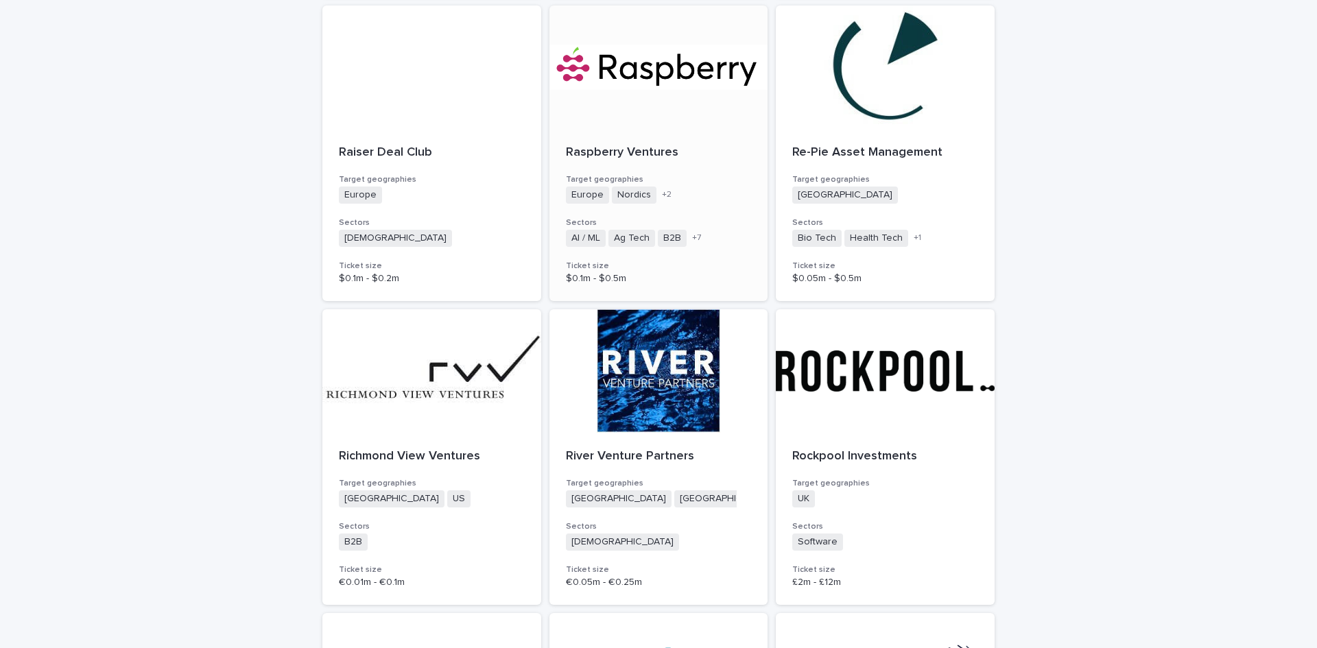
scroll to position [2356, 0]
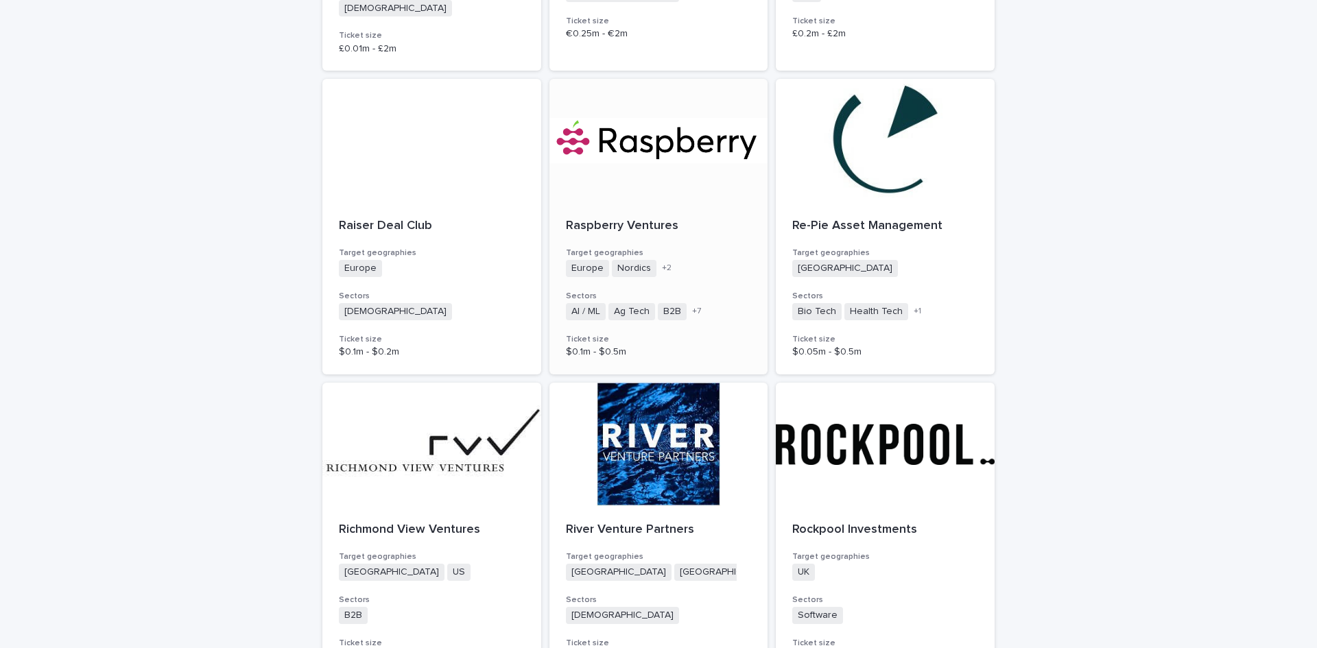
click at [663, 128] on div at bounding box center [659, 140] width 219 height 123
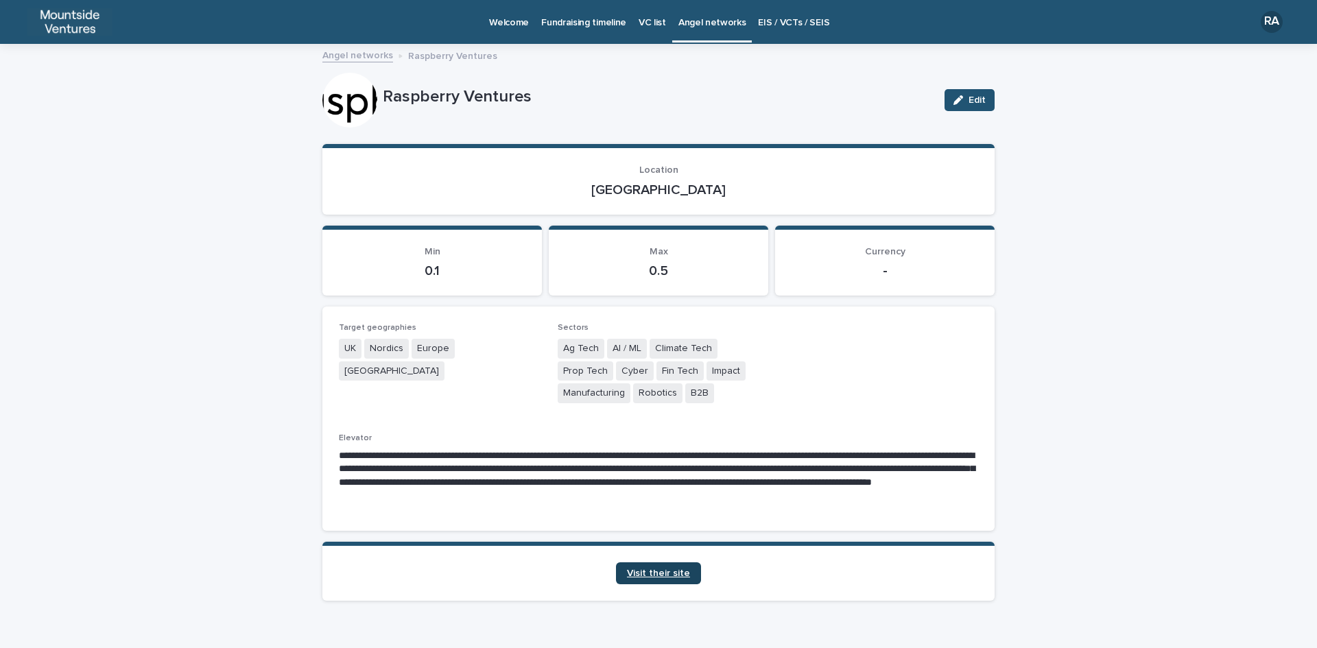
click at [655, 573] on span "Visit their site" at bounding box center [658, 574] width 63 height 10
